Goal: Task Accomplishment & Management: Use online tool/utility

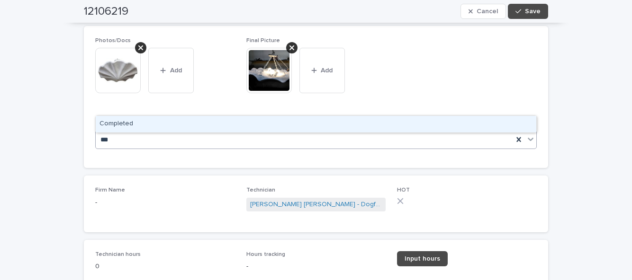
click at [413, 116] on div "Completed" at bounding box center [316, 124] width 440 height 17
type input "***"
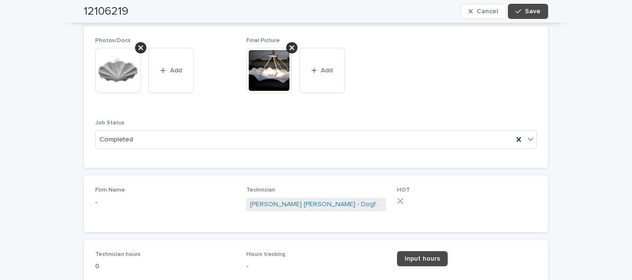
click at [425, 251] on link "Input hours" at bounding box center [422, 258] width 51 height 15
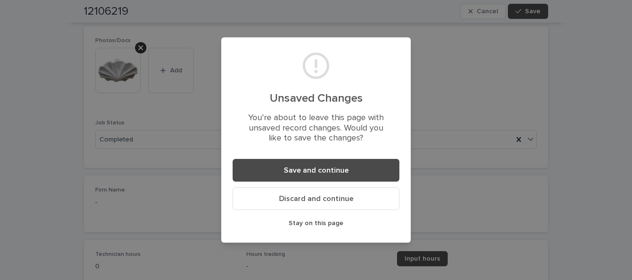
click at [334, 175] on button "Save and continue" at bounding box center [315, 170] width 167 height 23
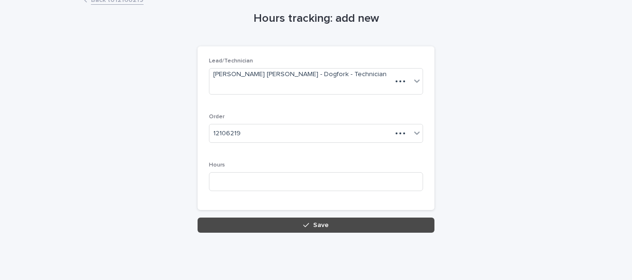
scroll to position [50, 0]
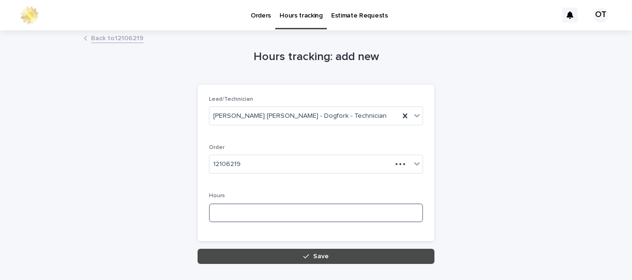
click at [260, 204] on input at bounding box center [316, 213] width 214 height 19
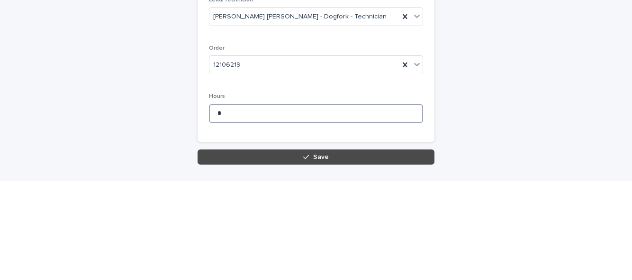
type input "*"
click at [315, 253] on span "Save" at bounding box center [321, 256] width 16 height 7
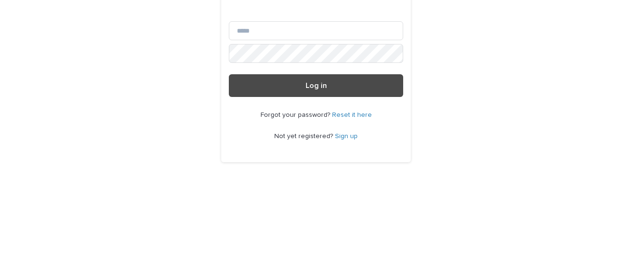
click at [333, 150] on input "Email" at bounding box center [316, 140] width 174 height 19
type input "**********"
click at [229, 184] on button "Log in" at bounding box center [316, 195] width 174 height 23
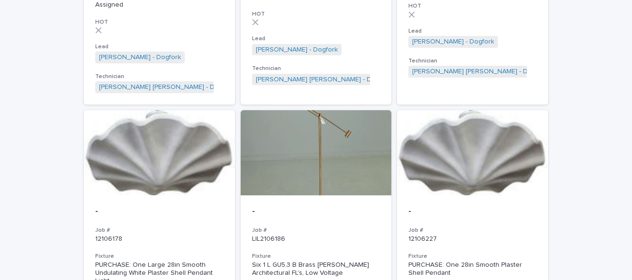
scroll to position [313, 0]
click at [162, 159] on div at bounding box center [159, 153] width 151 height 85
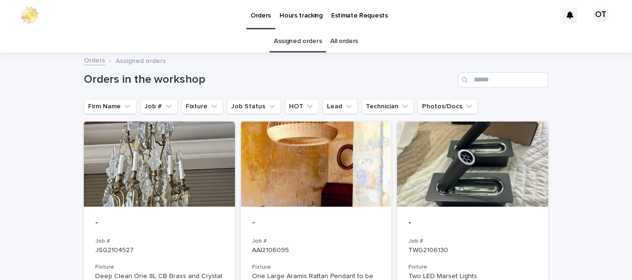
scroll to position [438, 0]
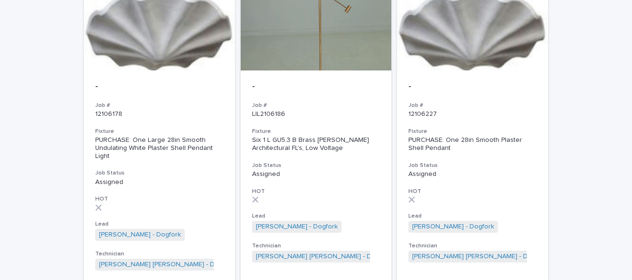
click at [479, 136] on div "PURCHASE: One 28in Smooth Plaster Shell Pendant" at bounding box center [472, 144] width 128 height 16
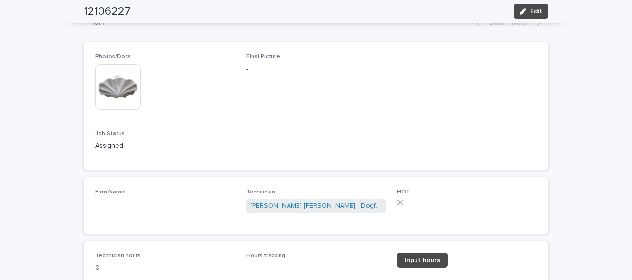
scroll to position [435, 0]
